Goal: Task Accomplishment & Management: Use online tool/utility

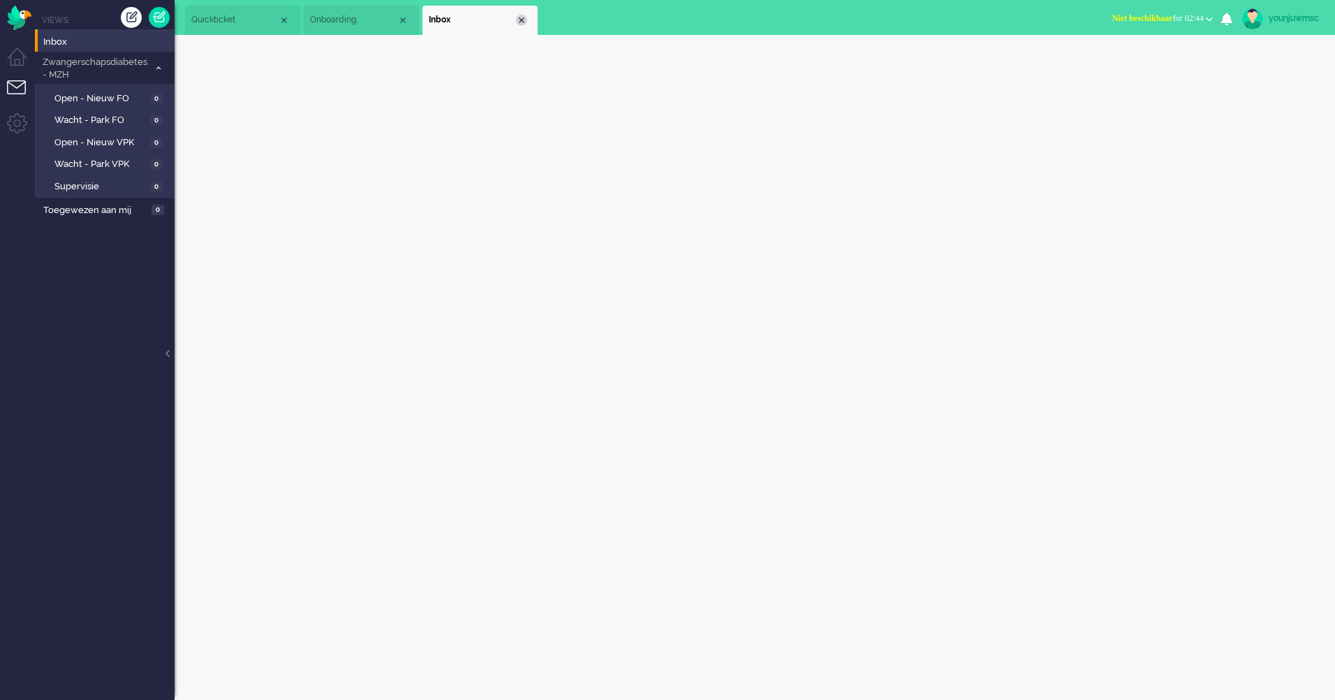
click at [522, 18] on div "Close tab" at bounding box center [521, 20] width 11 height 11
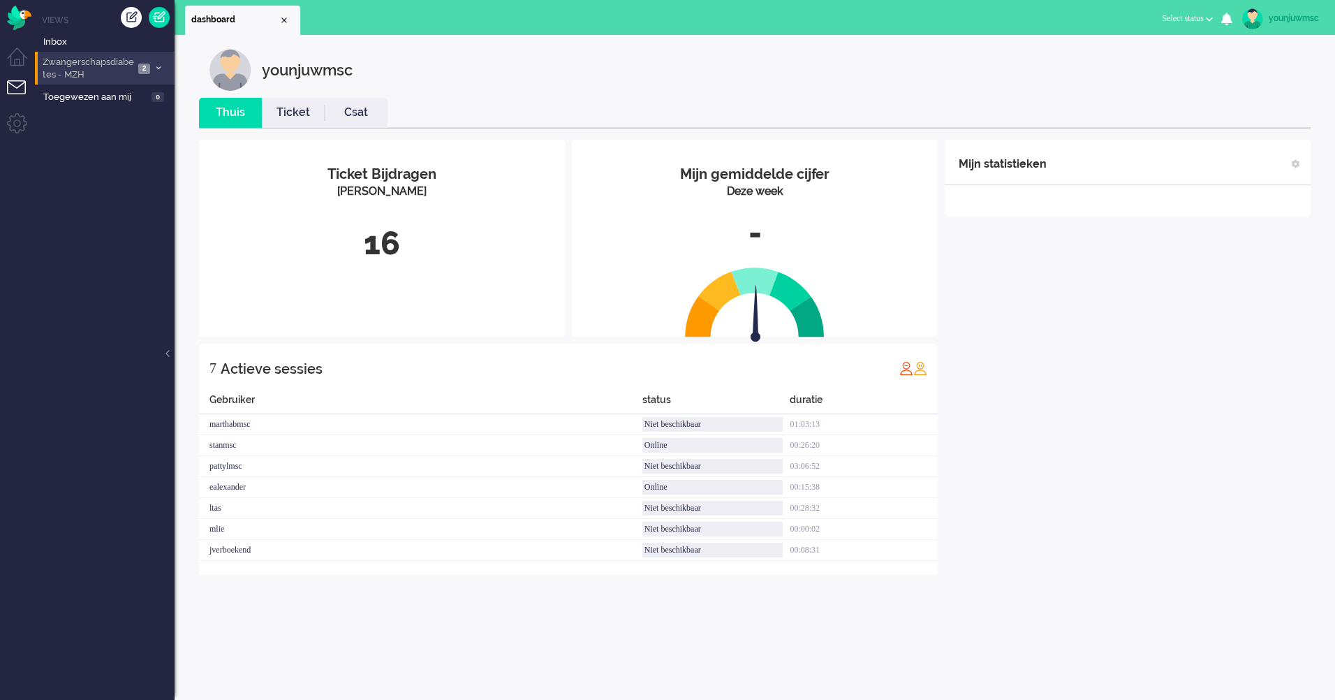
click at [92, 68] on span "Zwangerschapsdiabetes - MZH" at bounding box center [88, 69] width 94 height 26
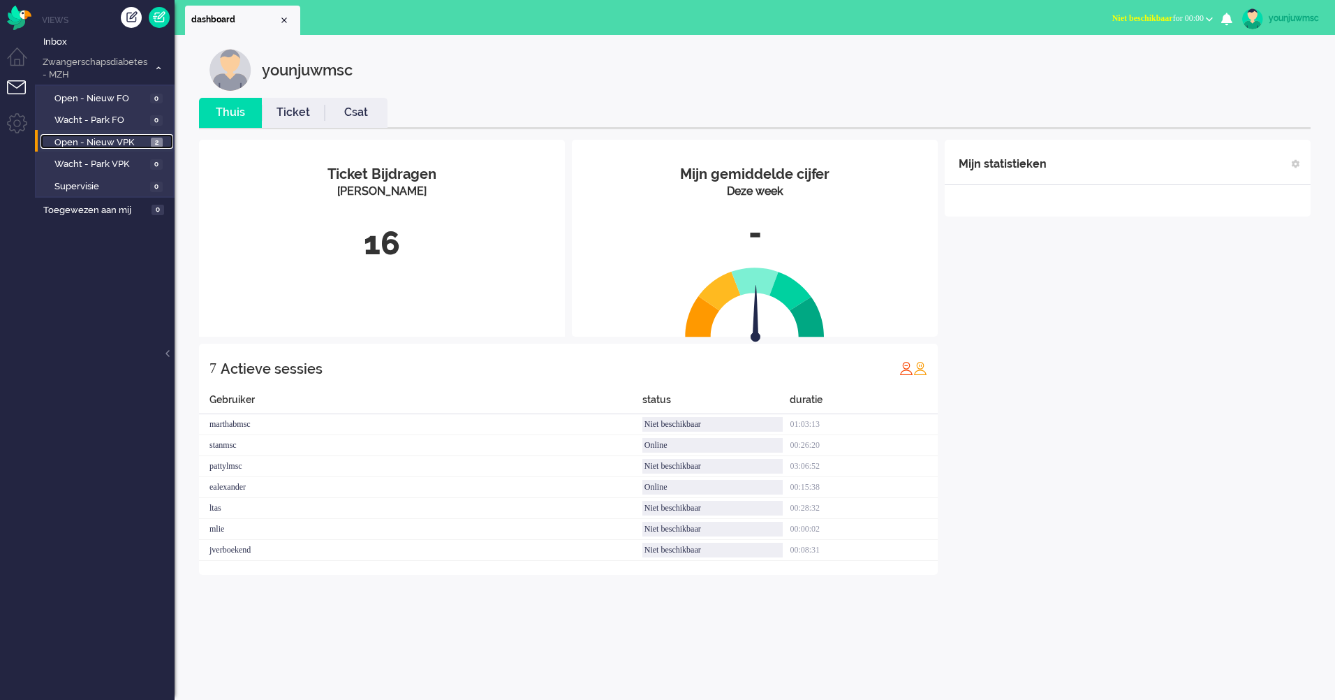
click at [100, 140] on span "Open - Nieuw VPK" at bounding box center [100, 142] width 93 height 13
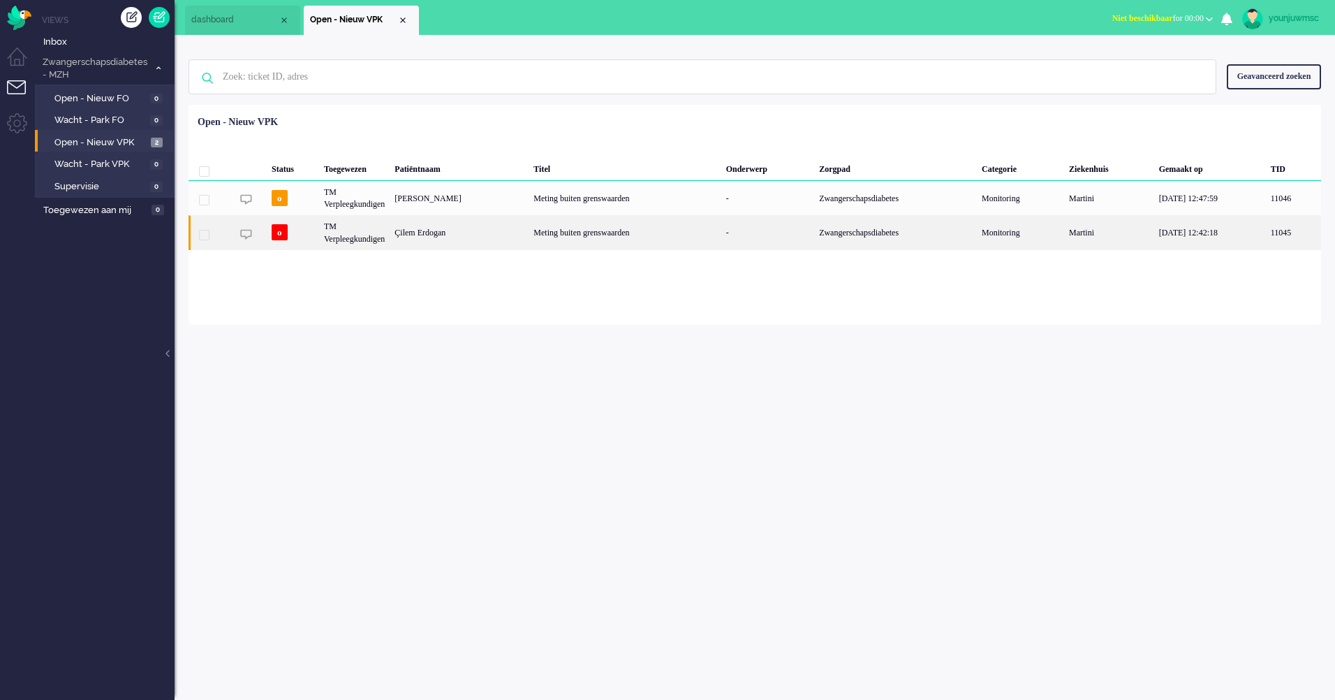
click at [567, 242] on div "Meting buiten grenswaarden" at bounding box center [625, 232] width 192 height 34
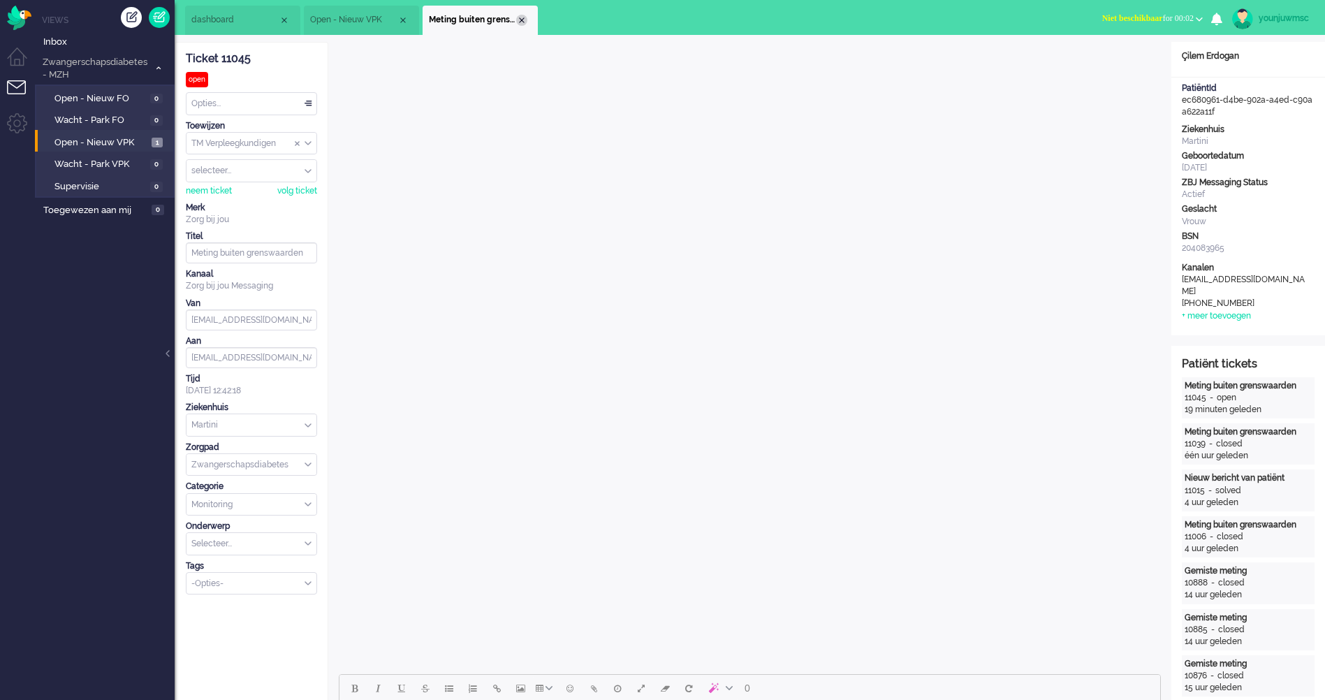
click at [522, 17] on div "Close tab" at bounding box center [521, 20] width 11 height 11
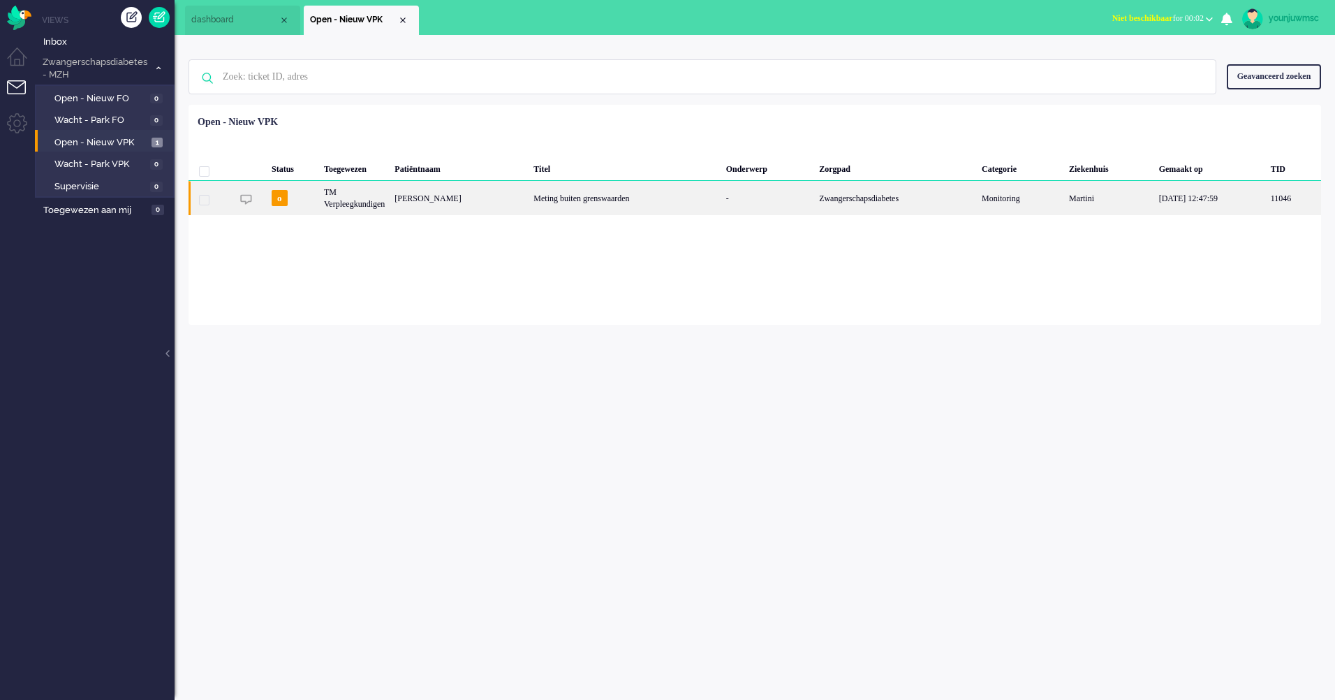
click at [592, 194] on div "Meting buiten grenswaarden" at bounding box center [625, 198] width 192 height 34
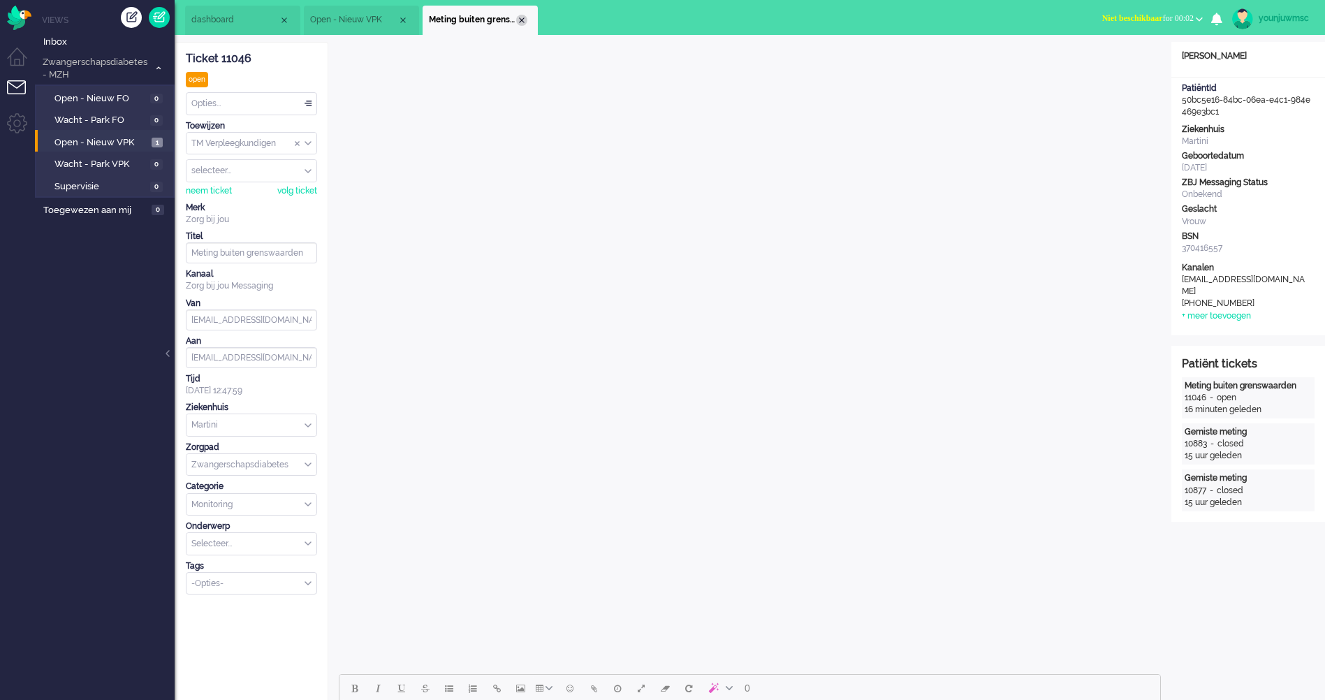
click at [524, 20] on div "Close tab" at bounding box center [521, 20] width 11 height 11
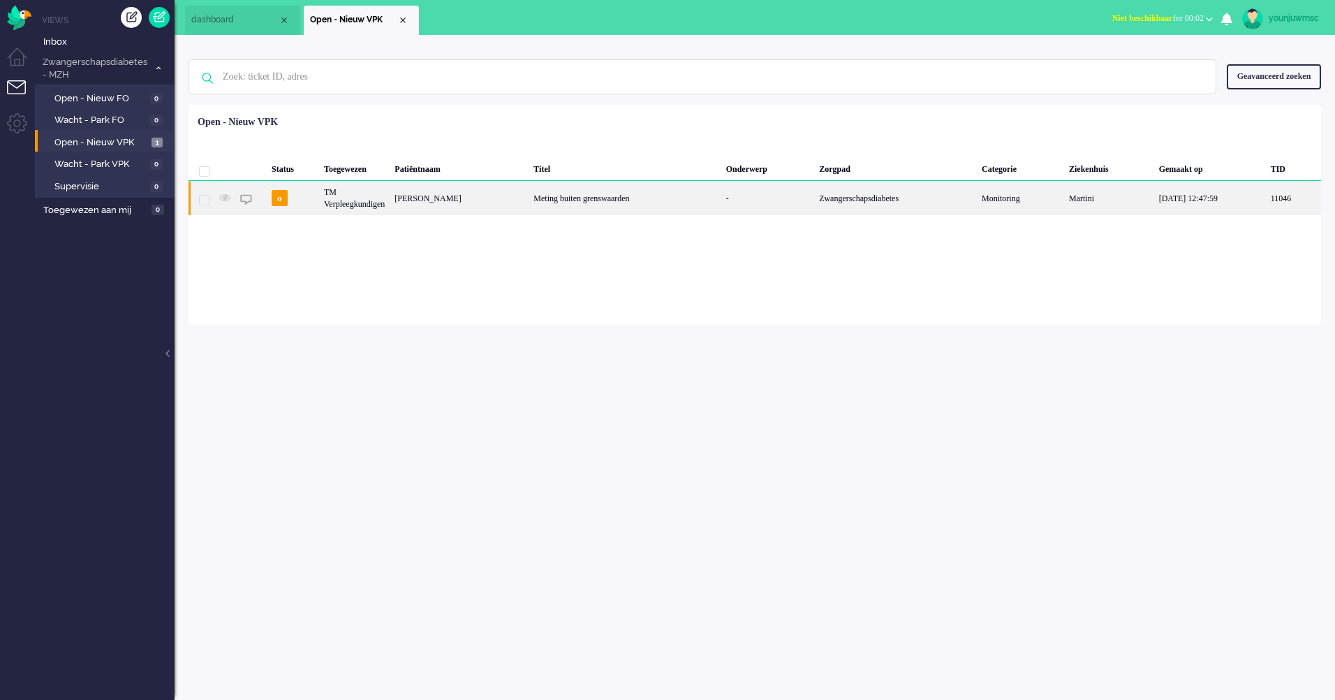
click at [594, 205] on div "Meting buiten grenswaarden" at bounding box center [625, 198] width 192 height 34
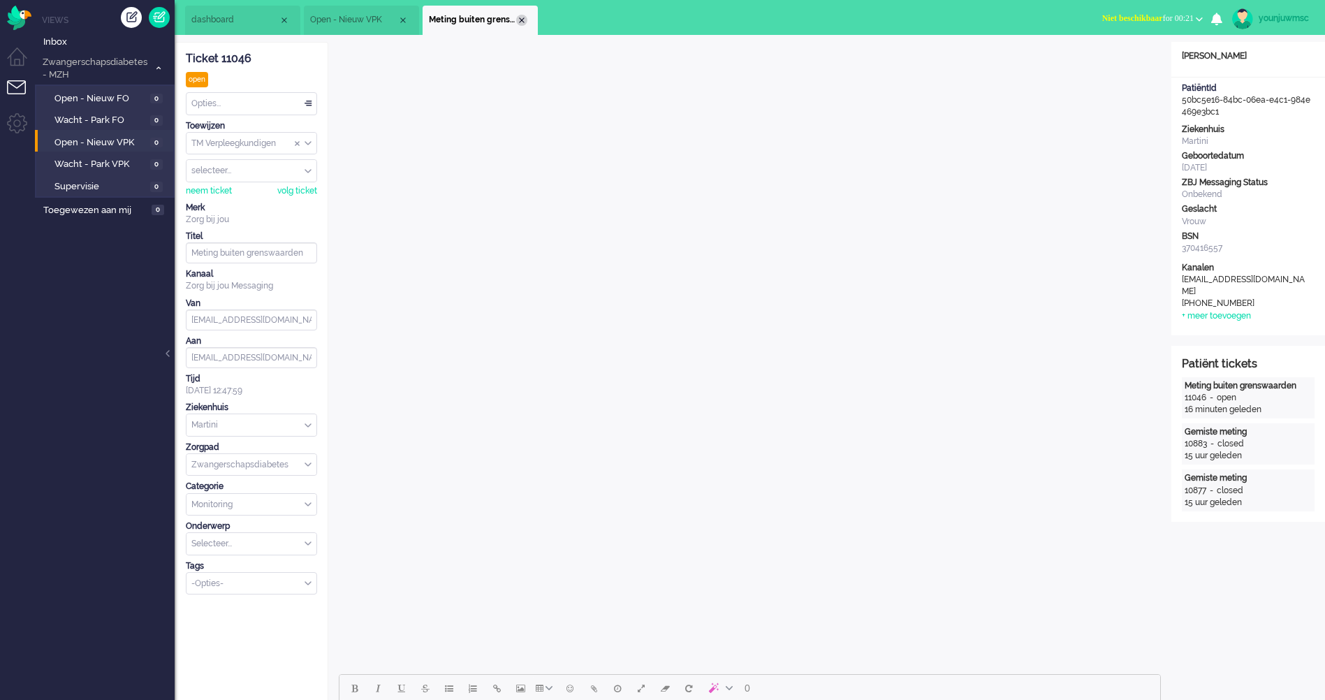
click at [519, 20] on div "Close tab" at bounding box center [521, 20] width 11 height 11
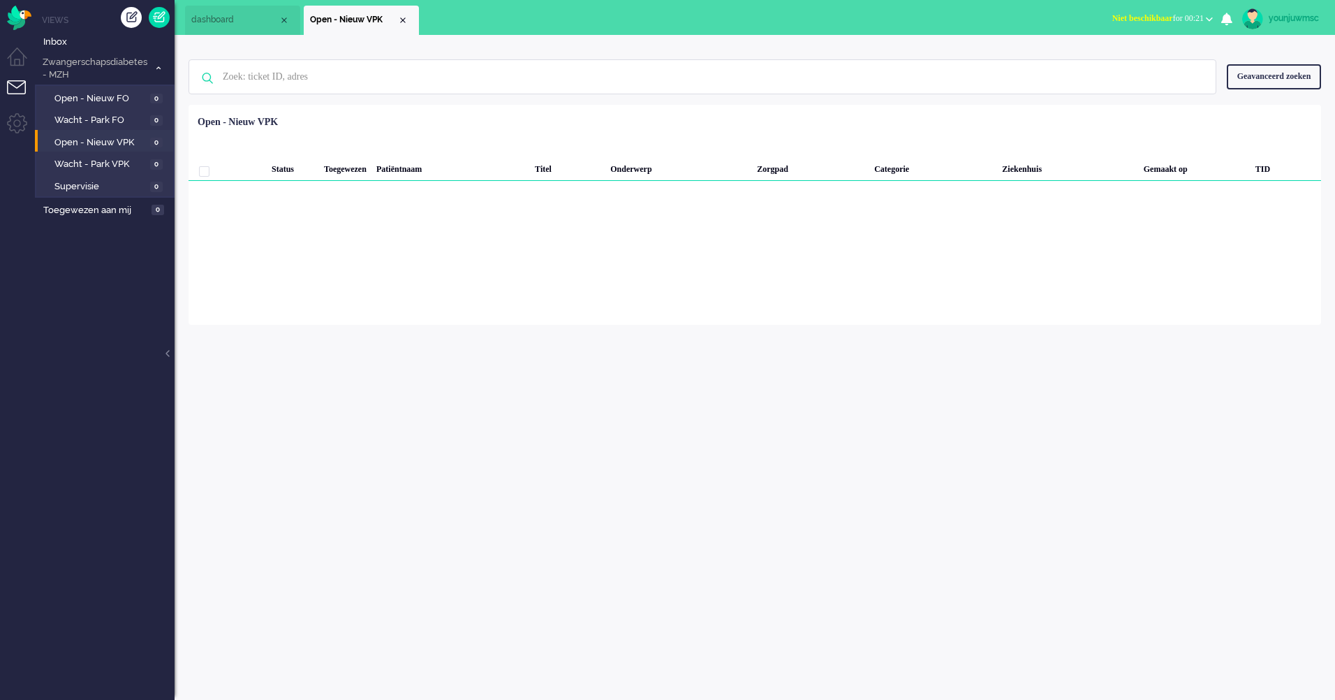
click at [498, 300] on div "Loading... Status Toegewezen Patiëntnaam Titel Onderwerp Zorgpad Categorie Ziek…" at bounding box center [755, 215] width 1133 height 220
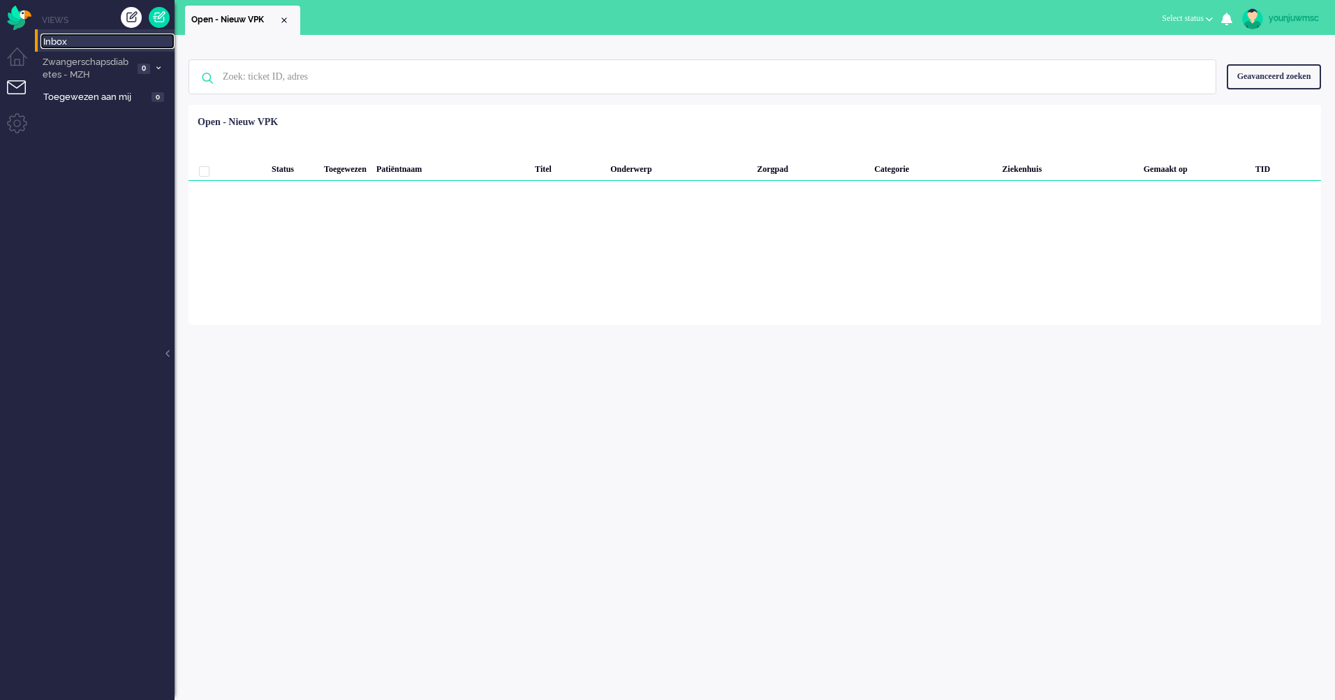
click at [59, 46] on span "Inbox" at bounding box center [108, 42] width 131 height 13
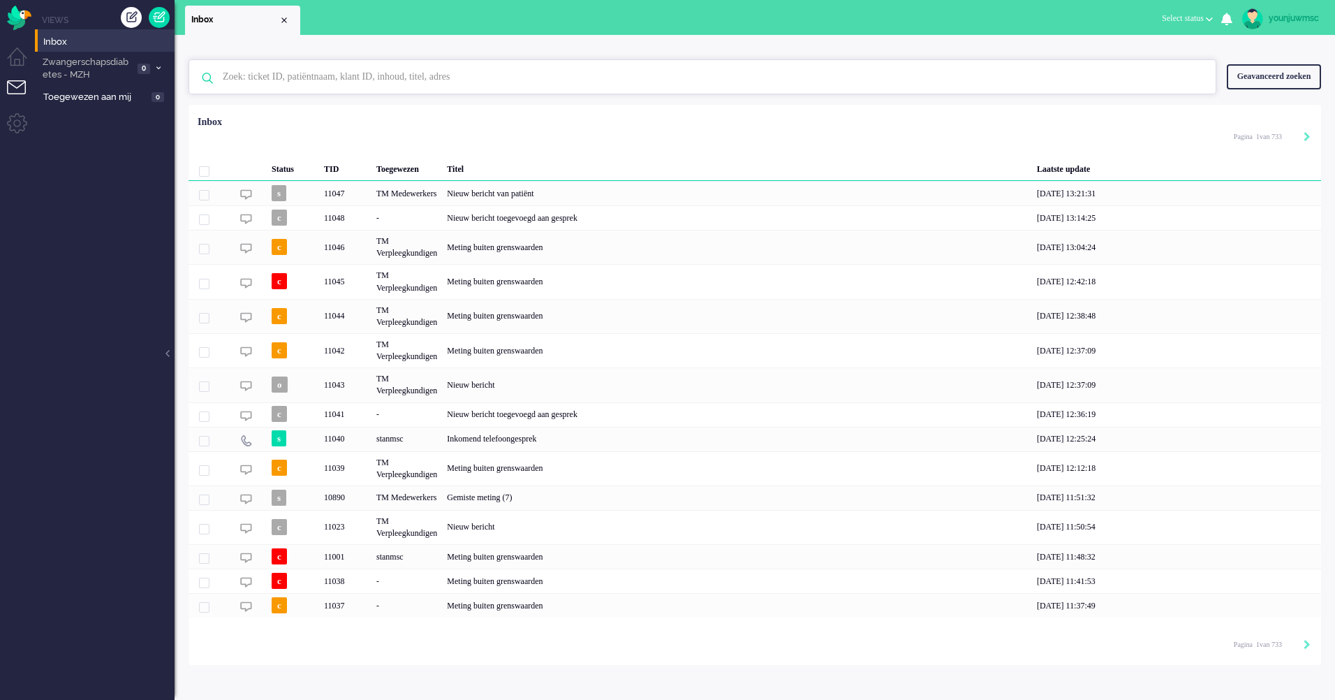
click at [300, 73] on input "text" at bounding box center [704, 77] width 985 height 34
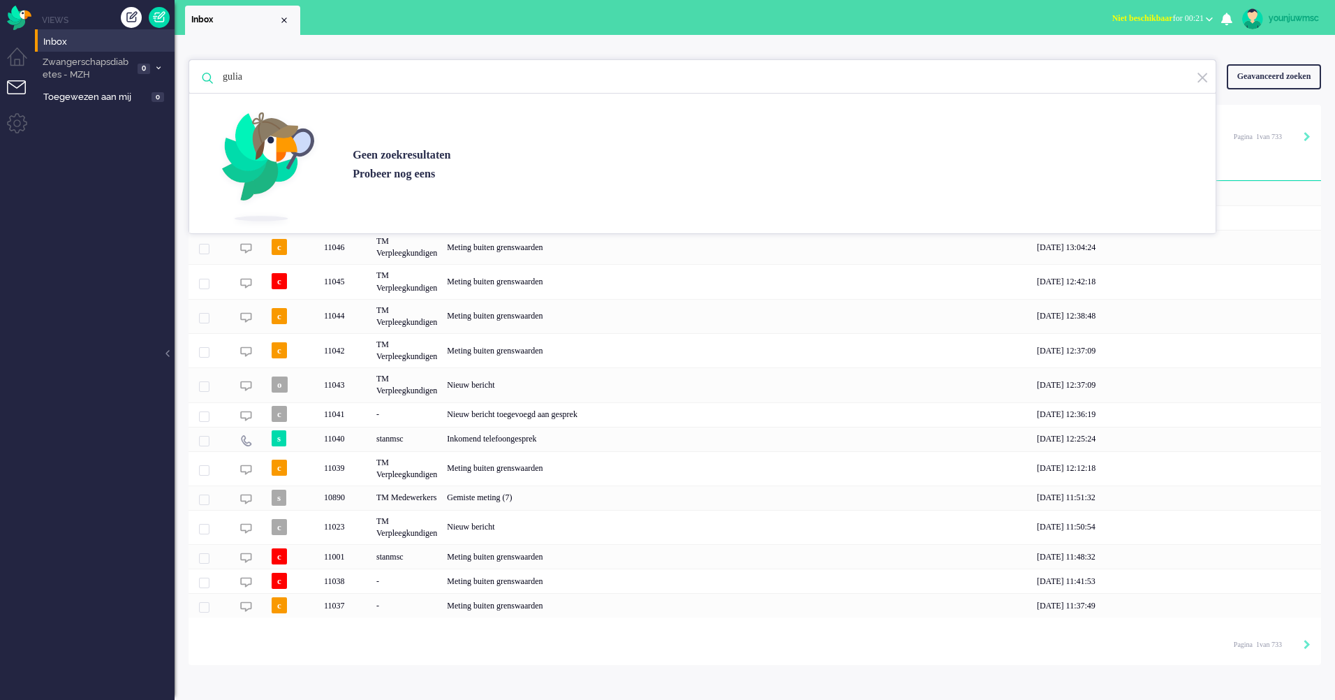
click at [101, 300] on ul "Views Inbox Zwangerschapsdiabetes - MZH 0 Open - Nieuw FO 0 Wacht - Park FO 0 O…" at bounding box center [105, 350] width 140 height 700
click at [636, 684] on div "[PERSON_NAME] zoekresultaten [PERSON_NAME] nog eens Geavanceerd zoeken Geavance…" at bounding box center [755, 367] width 1161 height 665
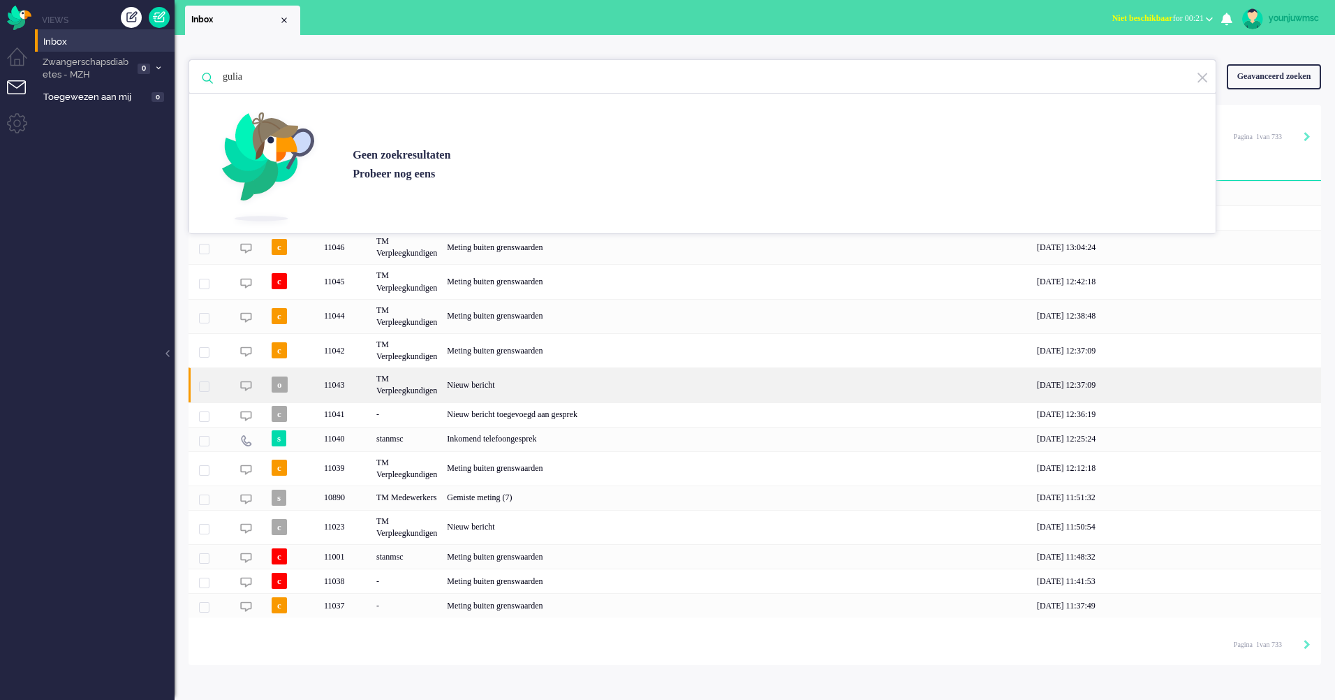
click at [483, 390] on div "Nieuw bericht" at bounding box center [737, 384] width 590 height 34
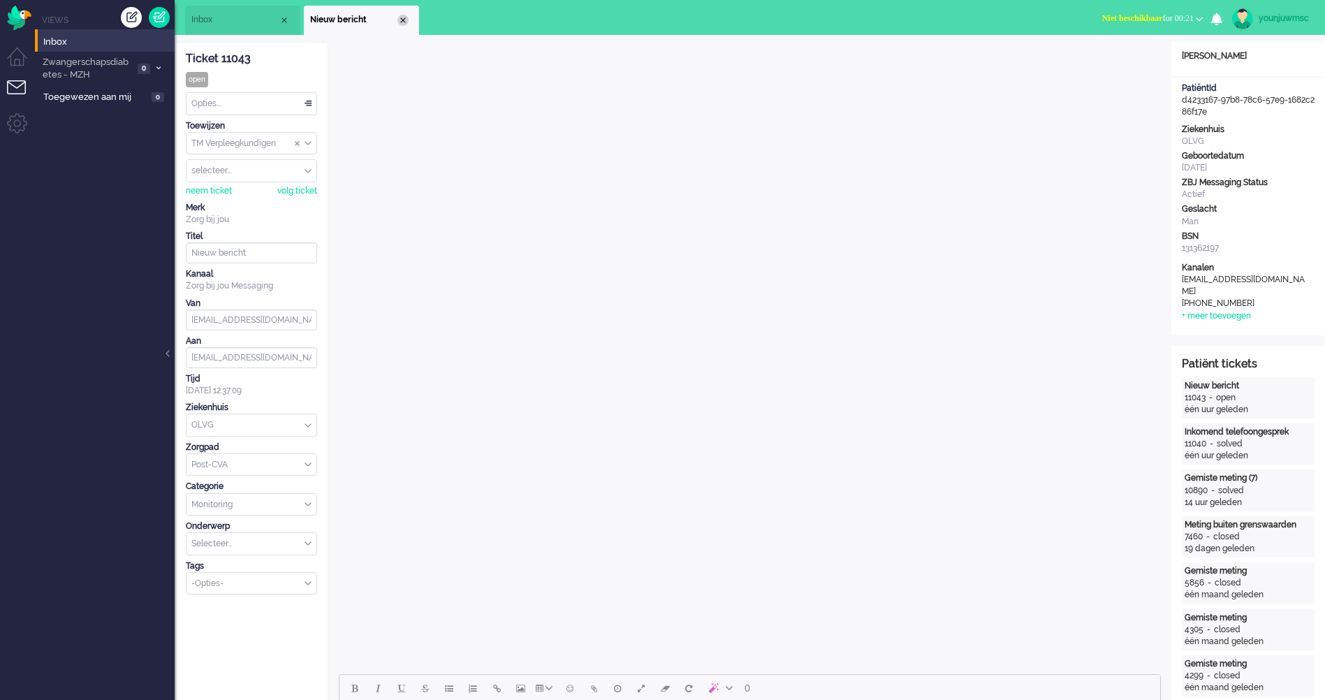
click at [404, 22] on div "Close tab" at bounding box center [402, 20] width 11 height 11
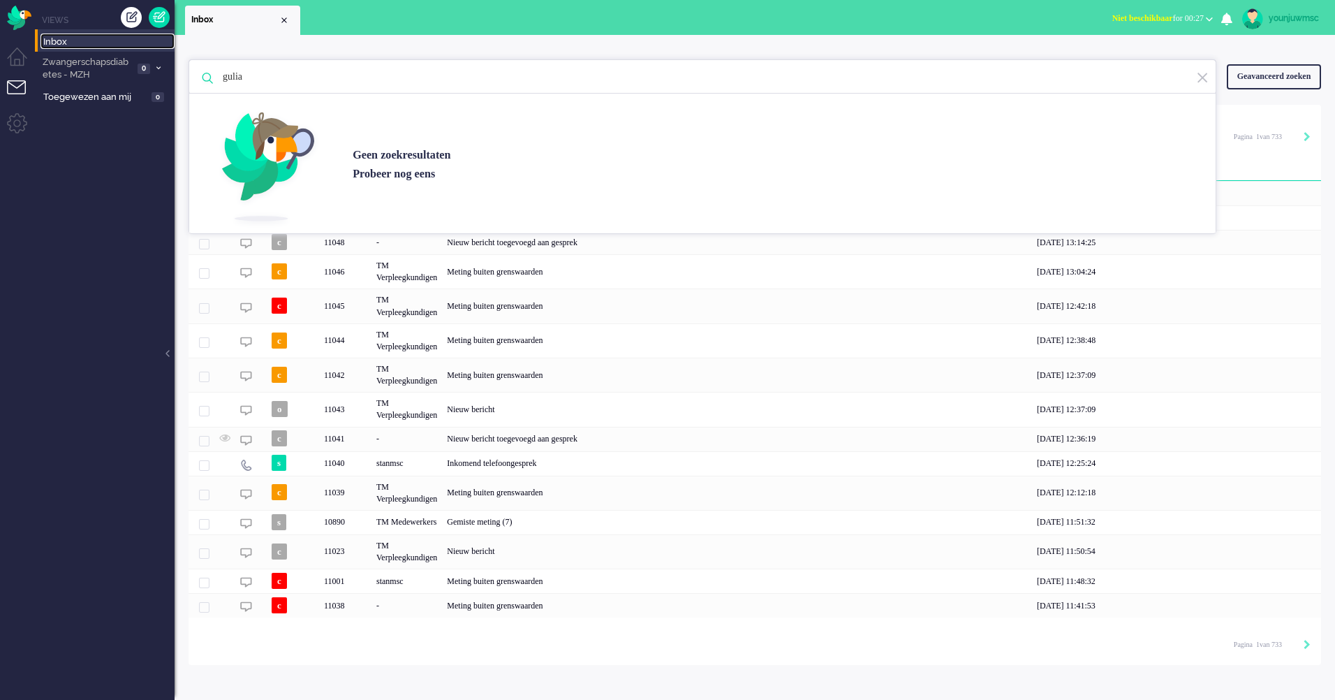
click at [54, 49] on li "Inbox" at bounding box center [105, 40] width 140 height 22
click at [274, 81] on input "gulia" at bounding box center [704, 77] width 985 height 34
drag, startPoint x: 289, startPoint y: 84, endPoint x: 152, endPoint y: 71, distance: 137.5
click at [154, 71] on div "Thuis Dashboard Meldingen Volgen Kennisbank release_2.1.2 Views Inbox Zwangersc…" at bounding box center [667, 350] width 1335 height 700
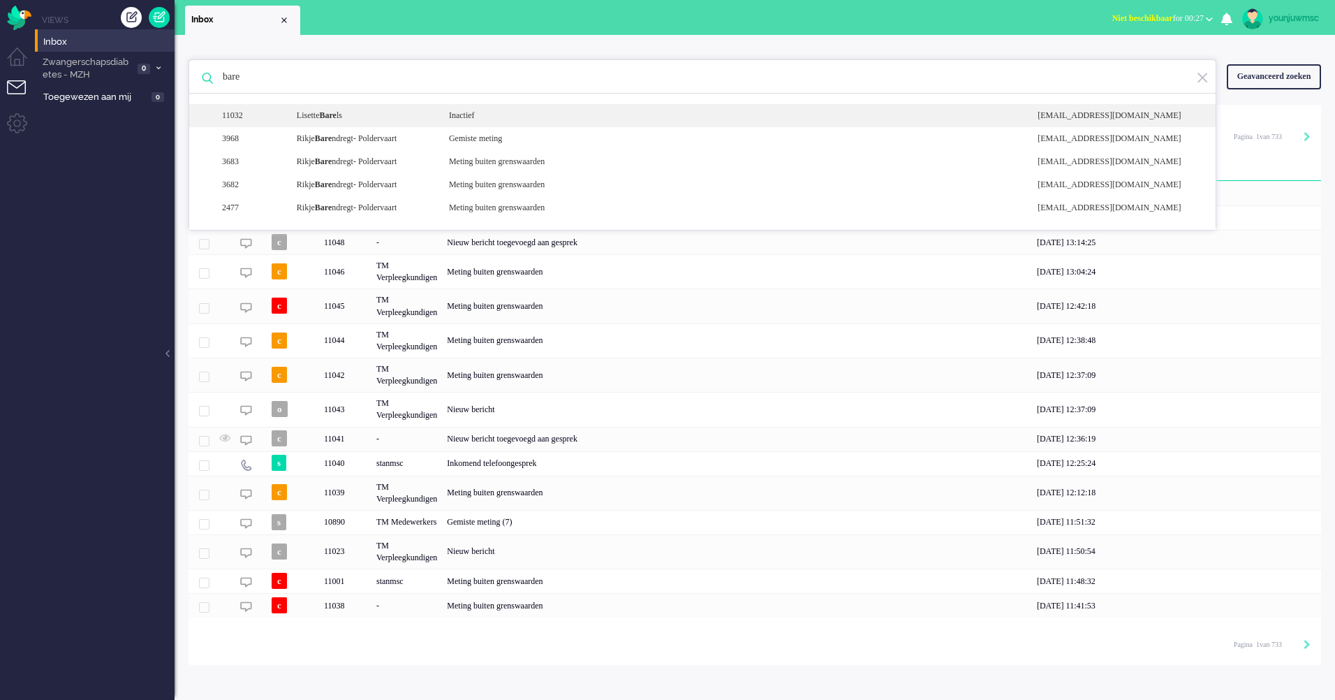
type input "bare"
click at [497, 119] on div "Inactief" at bounding box center [733, 116] width 589 height 12
